Goal: Information Seeking & Learning: Learn about a topic

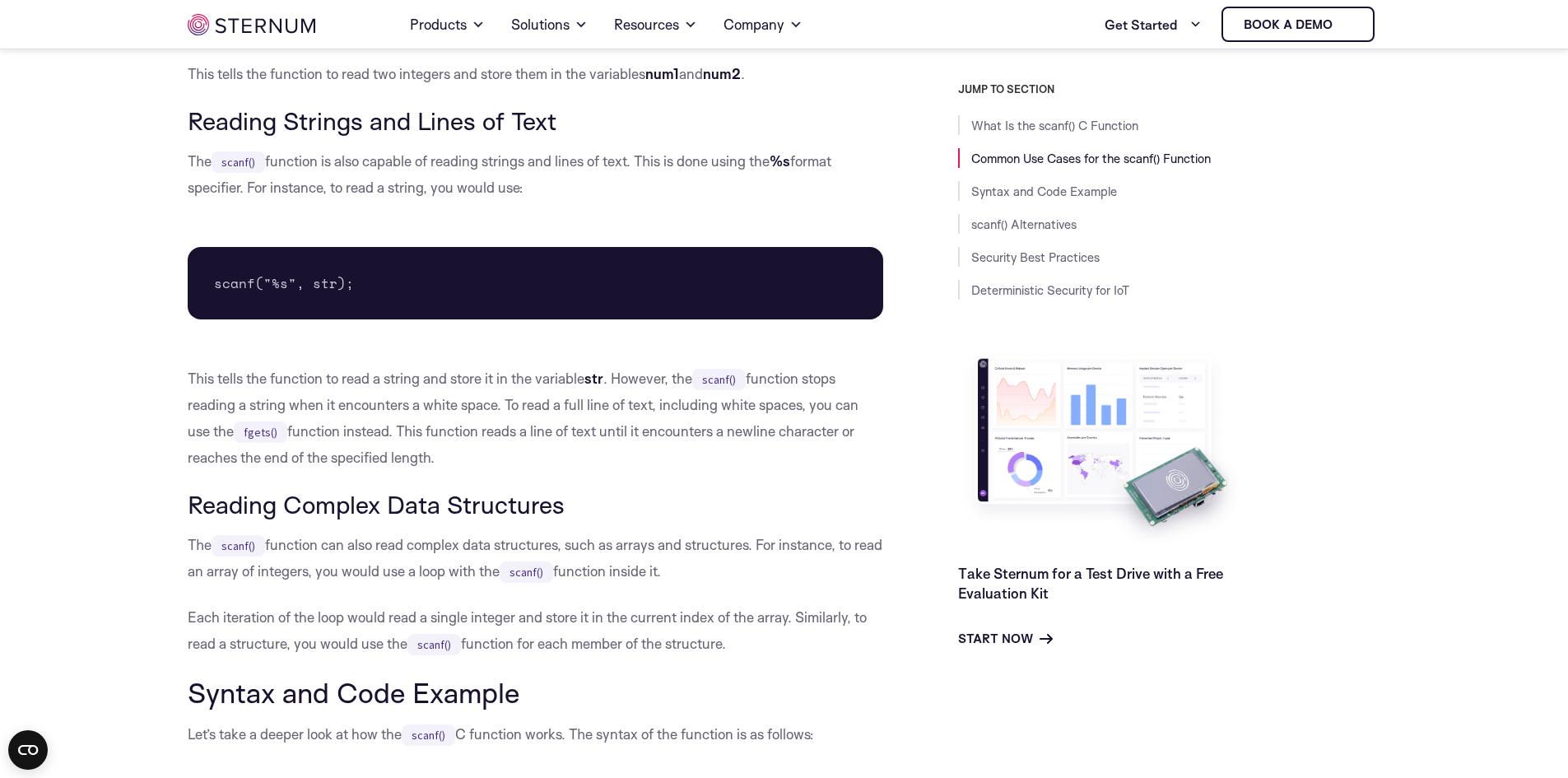
scroll to position [1308, 0]
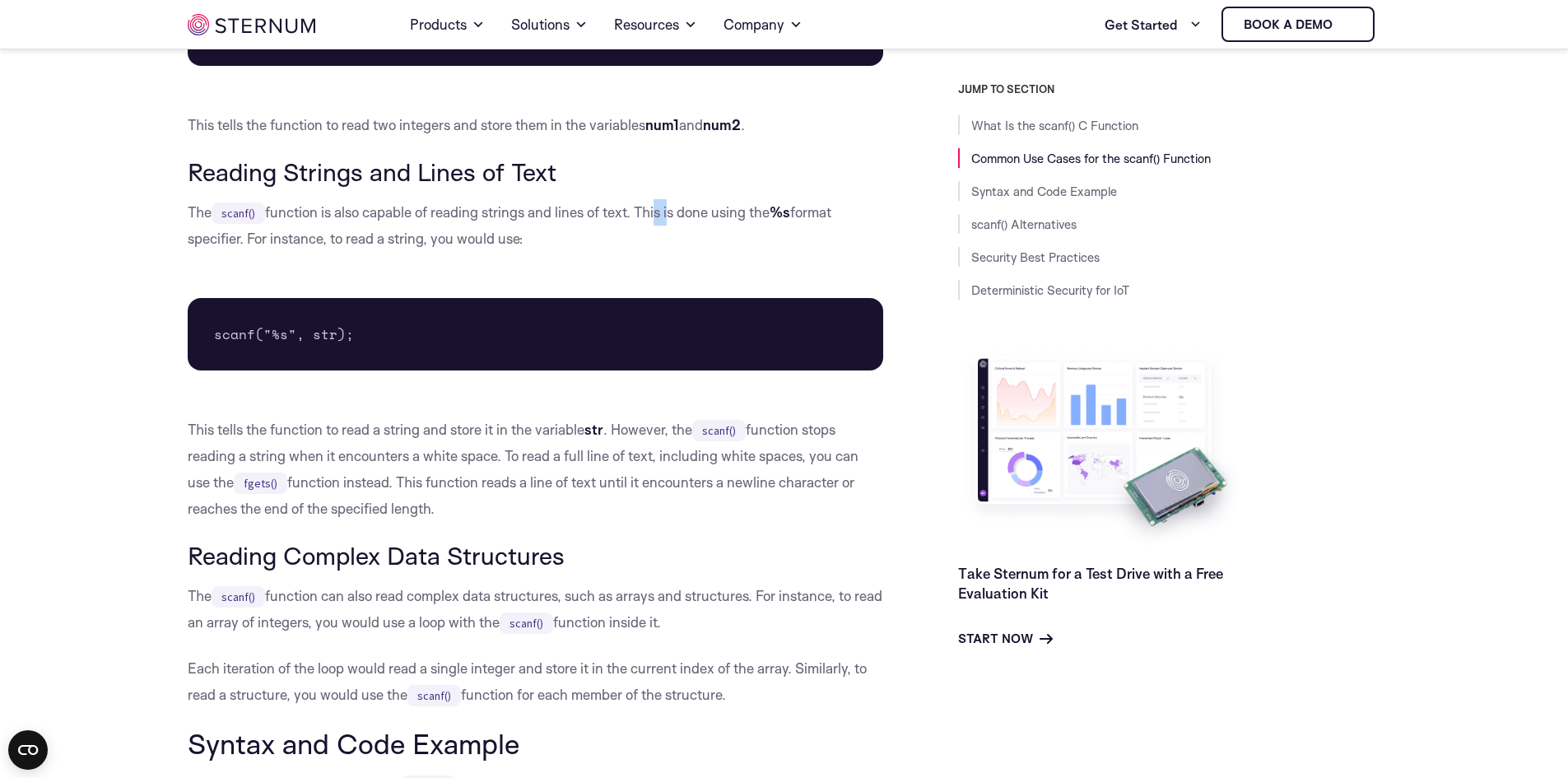
drag, startPoint x: 660, startPoint y: 213, endPoint x: 675, endPoint y: 220, distance: 16.6
click at [675, 220] on p "The scanf() function is also capable of reading strings and lines of text. This…" at bounding box center [536, 225] width 696 height 52
drag, startPoint x: 667, startPoint y: 243, endPoint x: 653, endPoint y: 248, distance: 14.9
click at [667, 244] on p "The scanf() function is also capable of reading strings and lines of text. This…" at bounding box center [536, 225] width 696 height 52
drag, startPoint x: 637, startPoint y: 213, endPoint x: 676, endPoint y: 235, distance: 44.8
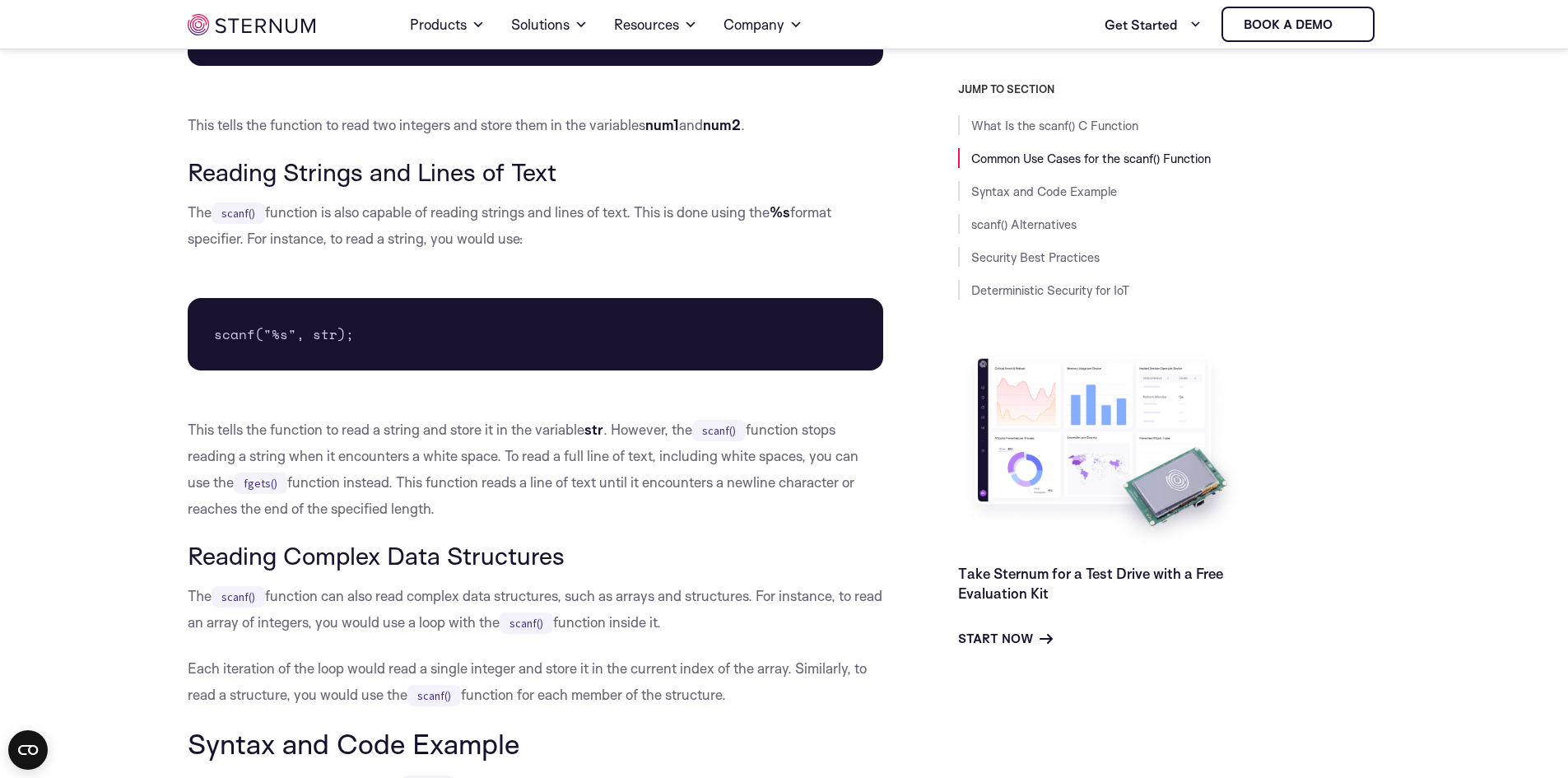
click at [675, 232] on p "The scanf() function is also capable of reading strings and lines of text. This…" at bounding box center [536, 225] width 696 height 52
drag, startPoint x: 269, startPoint y: 205, endPoint x: 446, endPoint y: 222, distance: 177.8
click at [446, 222] on p "The scanf() function is also capable of reading strings and lines of text. This…" at bounding box center [536, 225] width 696 height 52
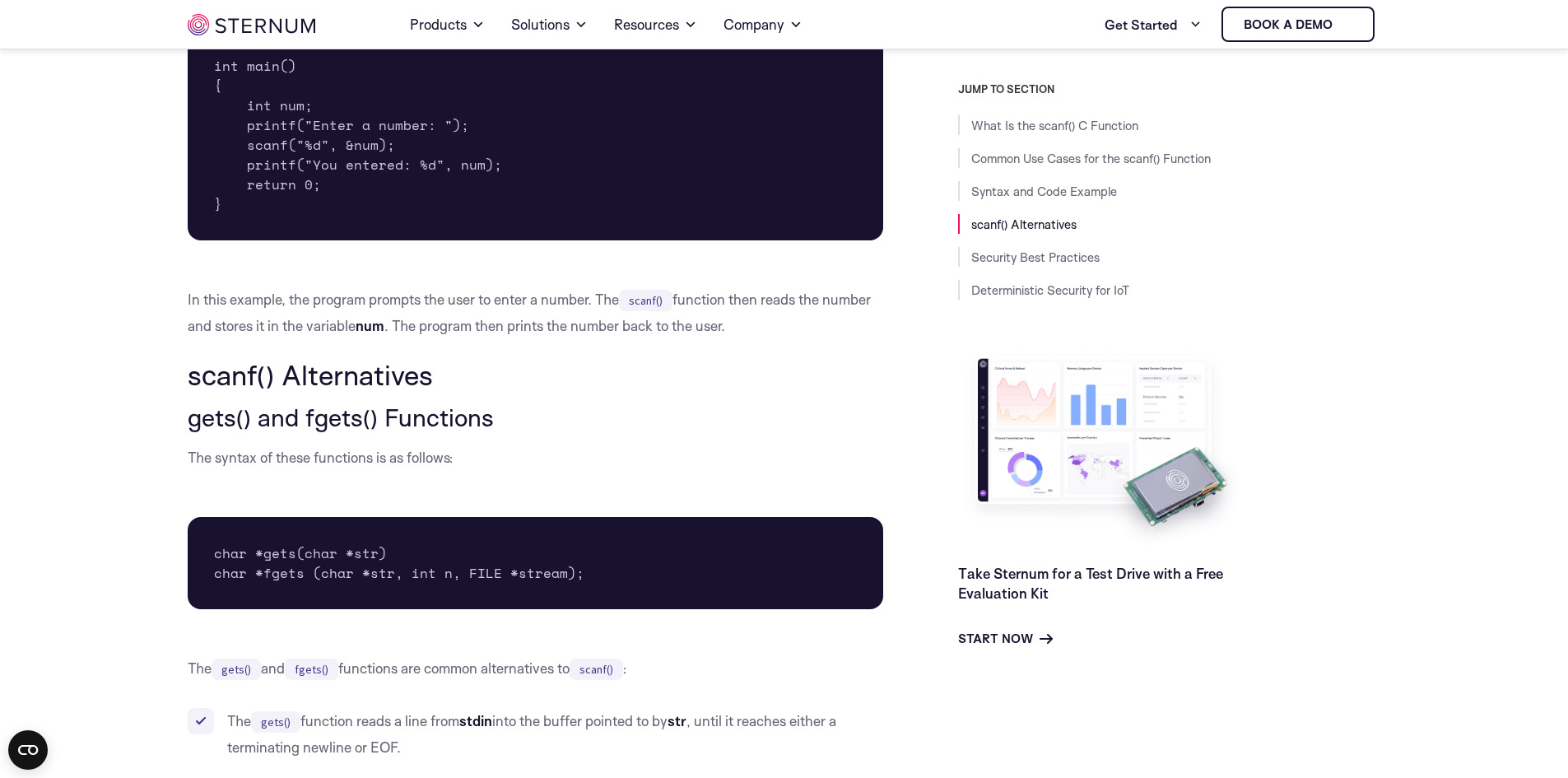
scroll to position [2458, 0]
